Goal: Information Seeking & Learning: Learn about a topic

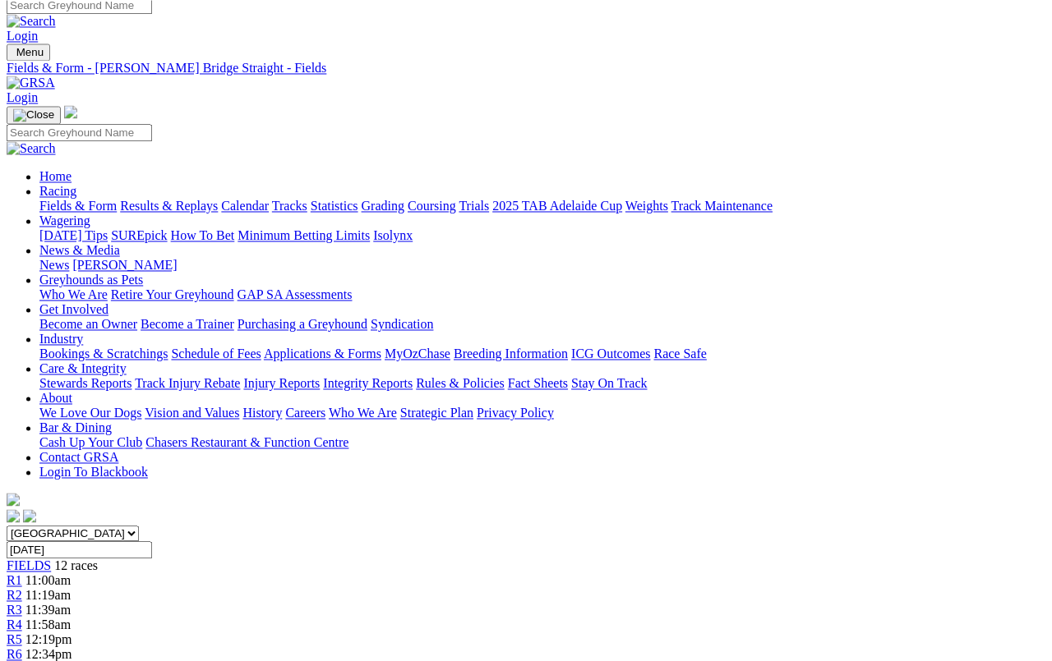
scroll to position [9, 0]
click at [66, 200] on link "Fields & Form" at bounding box center [77, 207] width 77 height 14
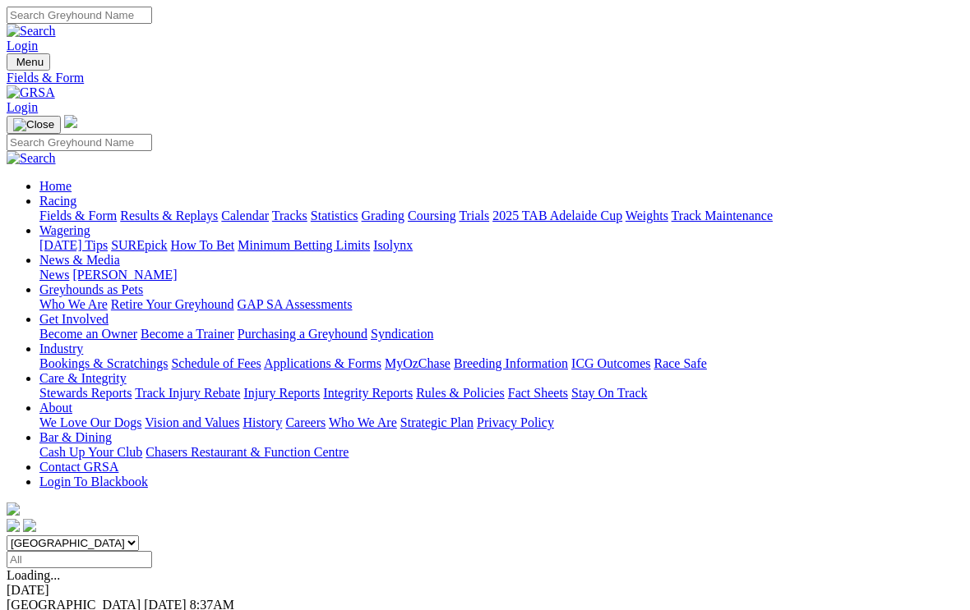
click at [205, 209] on link "Results & Replays" at bounding box center [169, 216] width 98 height 14
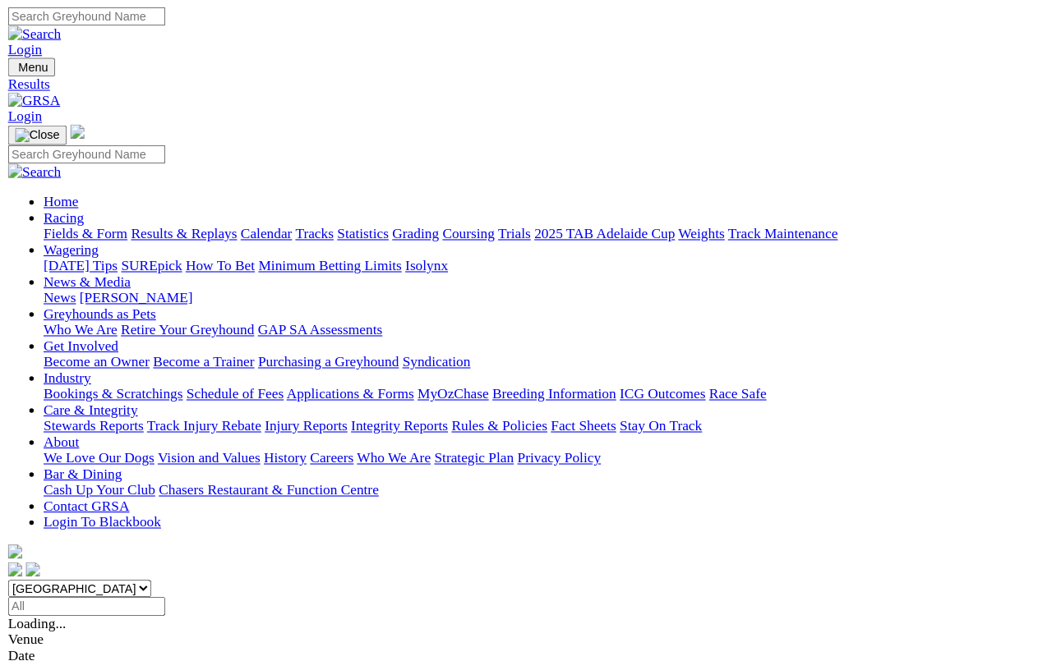
scroll to position [5, 0]
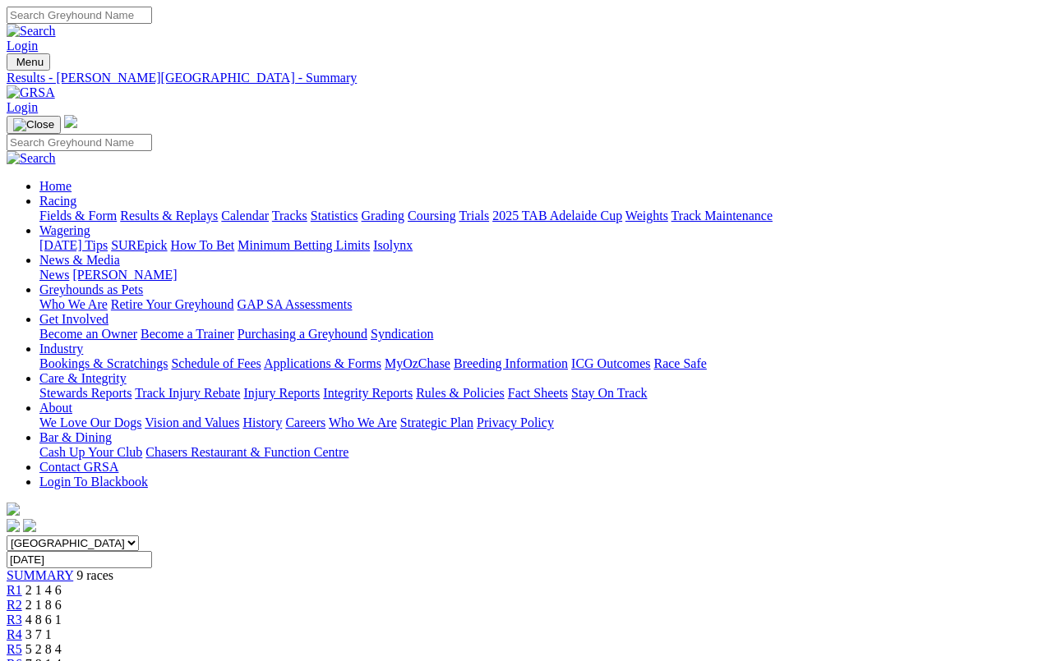
click at [62, 209] on link "Fields & Form" at bounding box center [77, 216] width 77 height 14
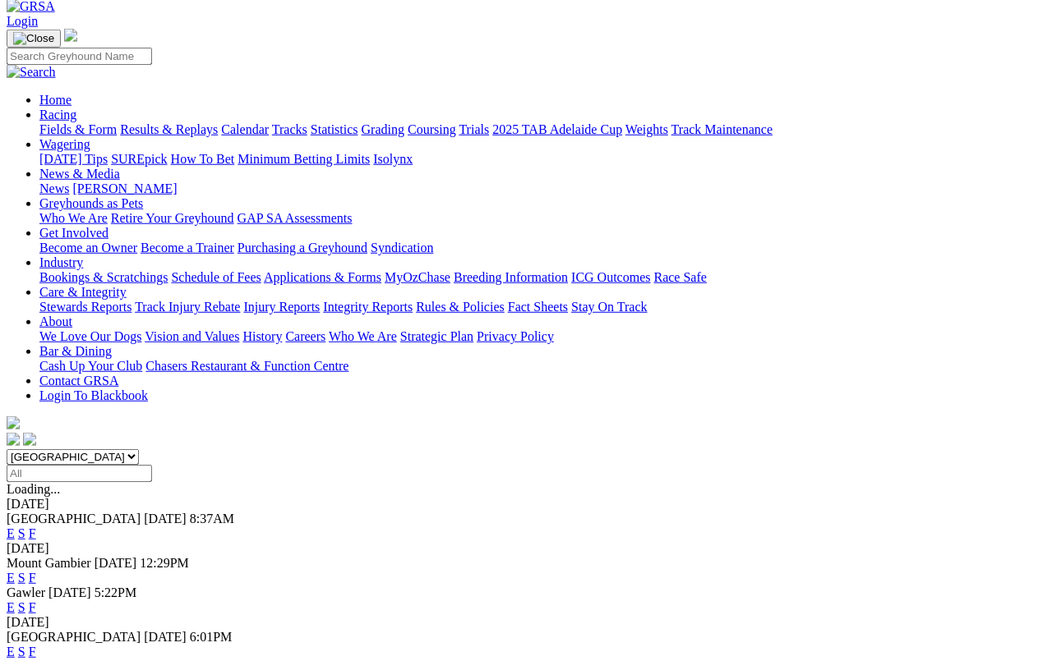
scroll to position [86, 0]
click at [15, 601] on link "E" at bounding box center [11, 608] width 8 height 14
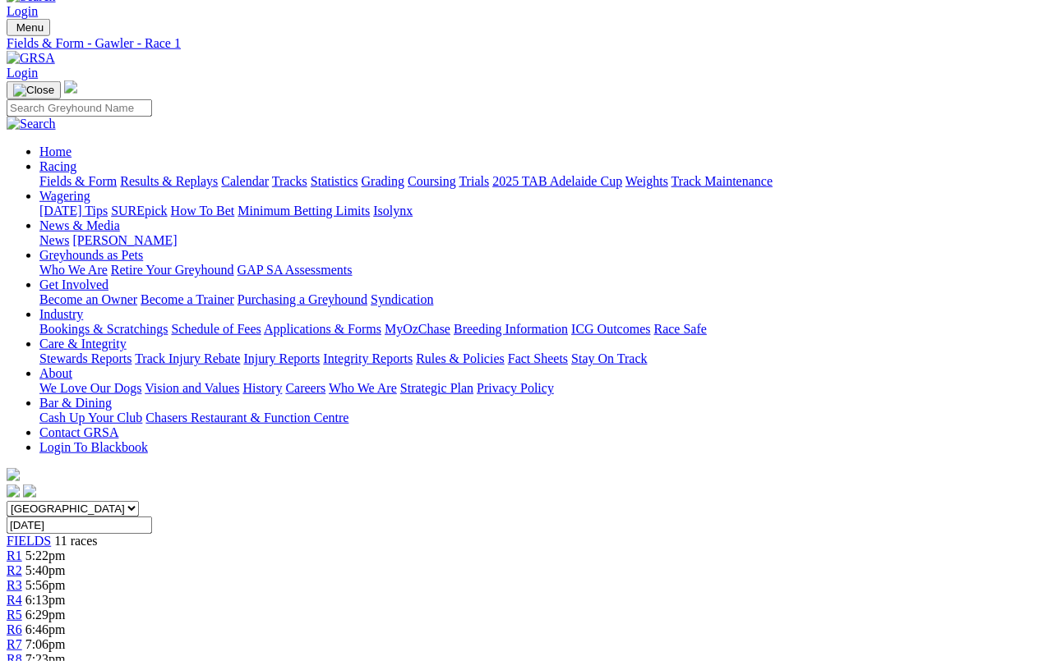
scroll to position [35, 0]
click at [51, 534] on span "FIELDS" at bounding box center [29, 541] width 44 height 14
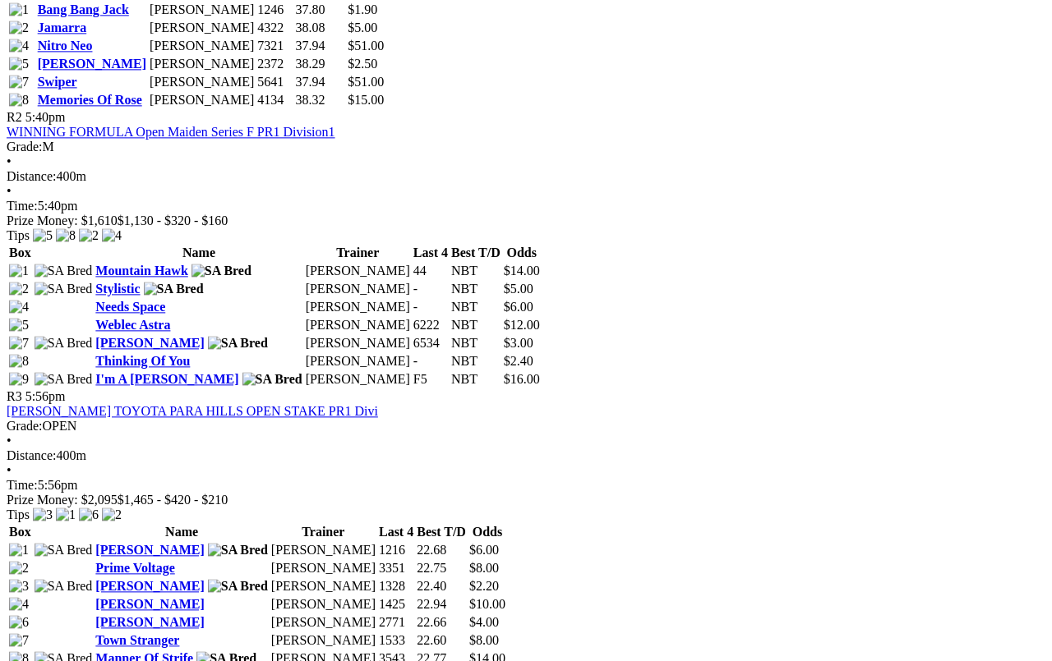
scroll to position [1015, 0]
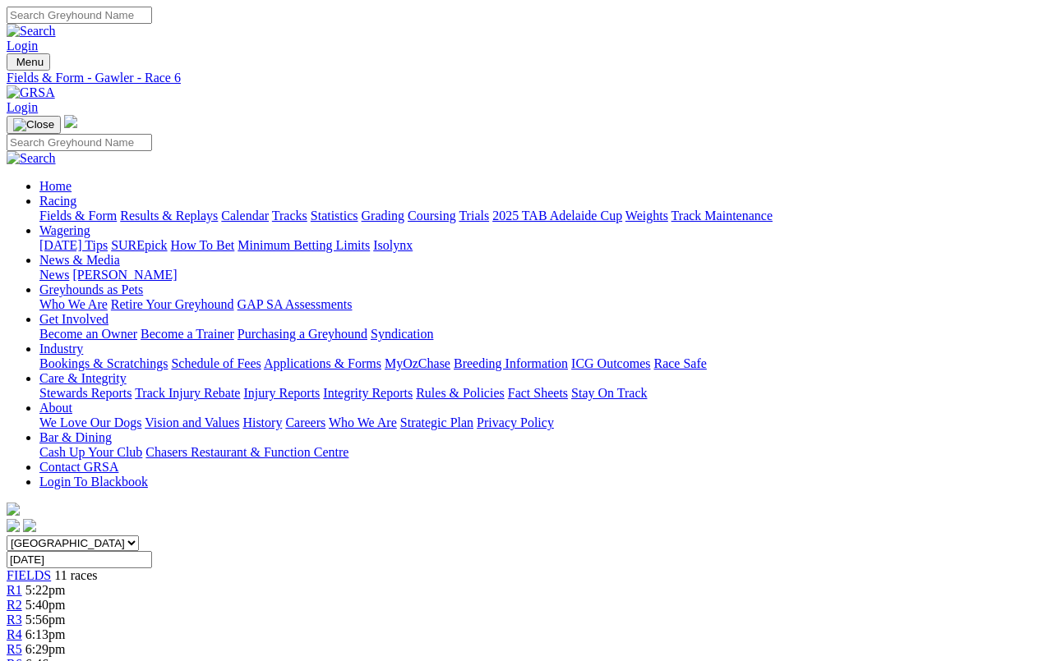
click at [54, 209] on link "Fields & Form" at bounding box center [77, 216] width 77 height 14
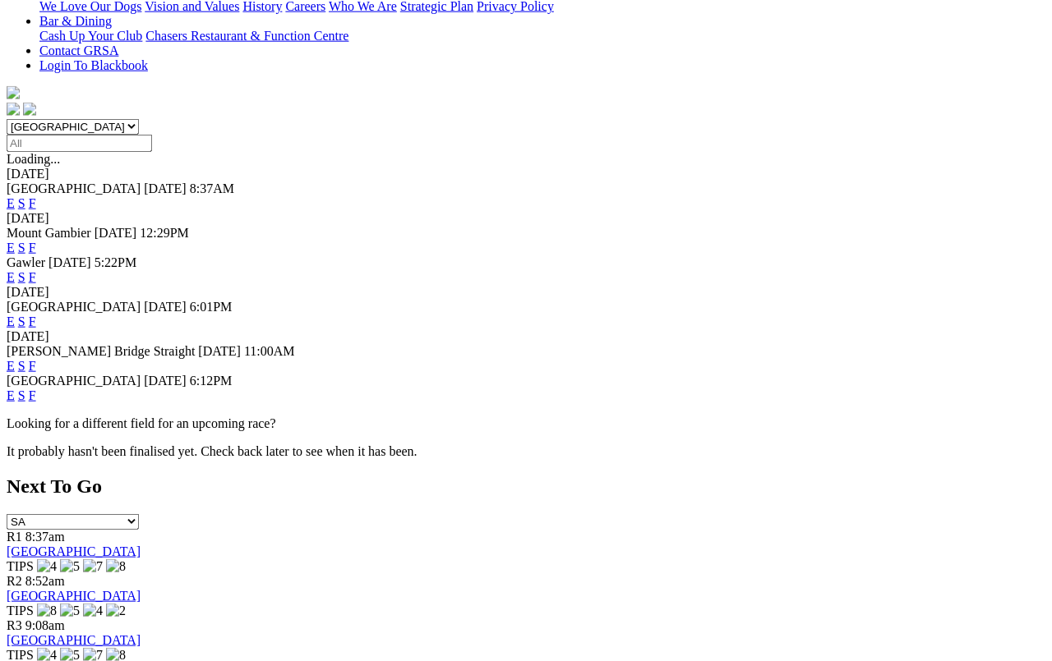
scroll to position [417, 0]
click at [36, 359] on link "F" at bounding box center [32, 366] width 7 height 14
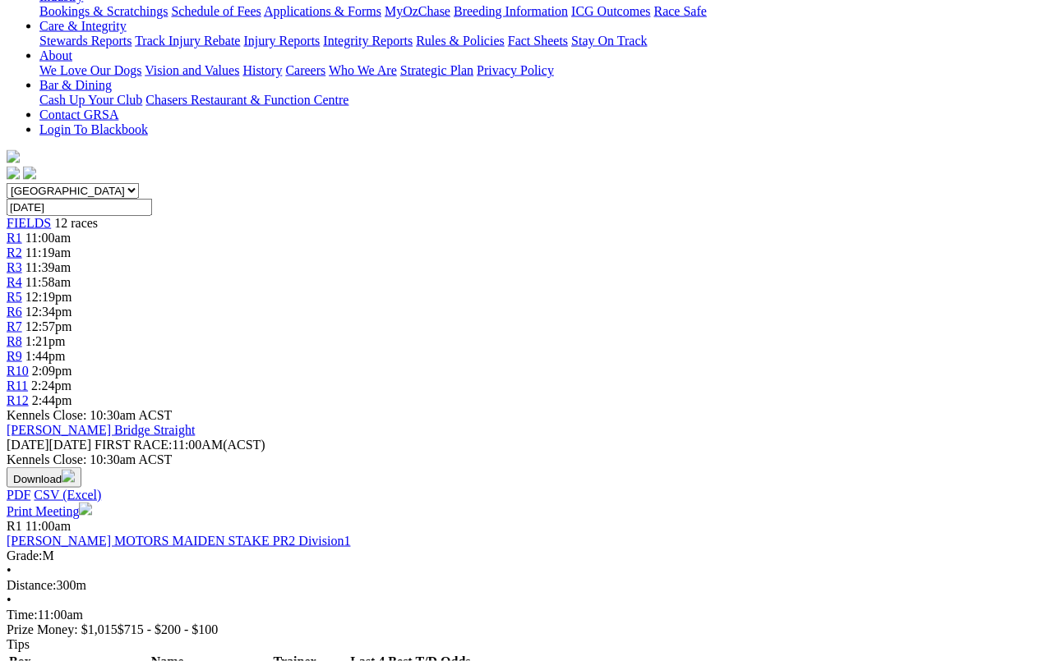
scroll to position [356, 0]
